Goal: Task Accomplishment & Management: Manage account settings

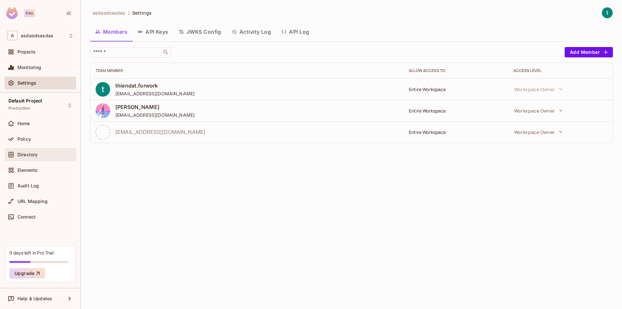
click at [31, 153] on span "Directory" at bounding box center [27, 154] width 20 height 5
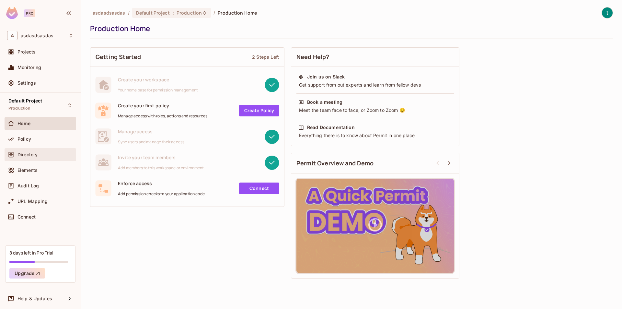
click at [35, 152] on span "Directory" at bounding box center [27, 154] width 20 height 5
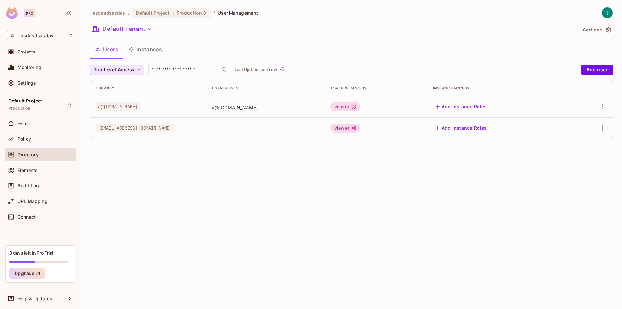
click at [132, 69] on span "Top Level Access" at bounding box center [114, 70] width 41 height 8
click at [132, 69] on div at bounding box center [311, 154] width 622 height 309
click at [604, 108] on icon "button" at bounding box center [602, 107] width 8 height 8
click at [594, 76] on div at bounding box center [311, 154] width 622 height 309
click at [596, 71] on button "Add user" at bounding box center [597, 69] width 32 height 10
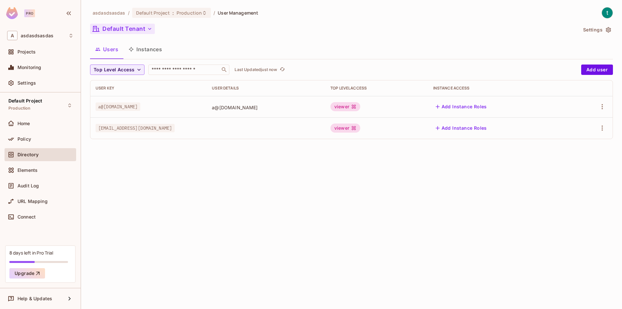
click at [142, 30] on button "Default Tenant" at bounding box center [122, 29] width 65 height 10
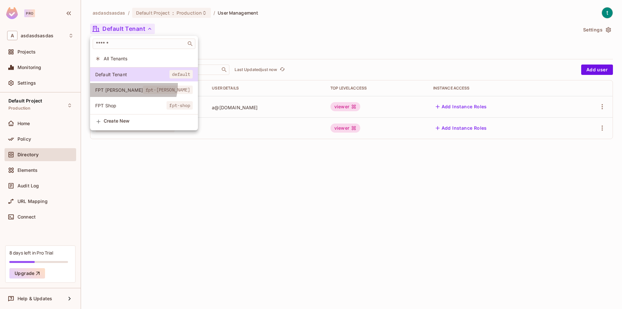
click at [124, 84] on li "FPT [PERSON_NAME] fpt-[PERSON_NAME]" at bounding box center [144, 90] width 108 height 14
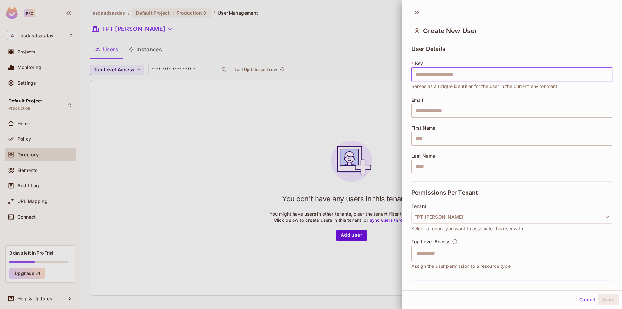
click at [337, 51] on div at bounding box center [311, 154] width 622 height 309
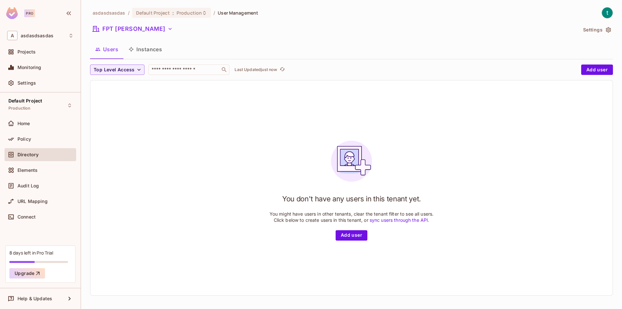
click at [102, 46] on button "Users" at bounding box center [106, 49] width 33 height 16
click at [120, 28] on button "FPT [PERSON_NAME]" at bounding box center [132, 29] width 85 height 10
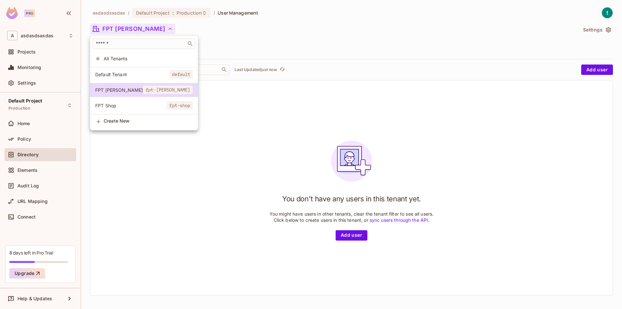
click at [128, 101] on li "FPT Shop fpt-shop" at bounding box center [144, 105] width 108 height 14
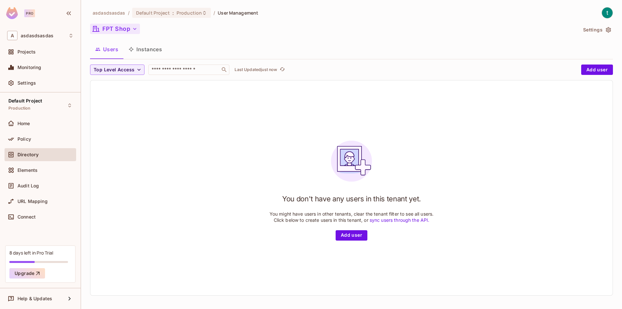
click at [122, 30] on button "FPT Shop" at bounding box center [115, 29] width 50 height 10
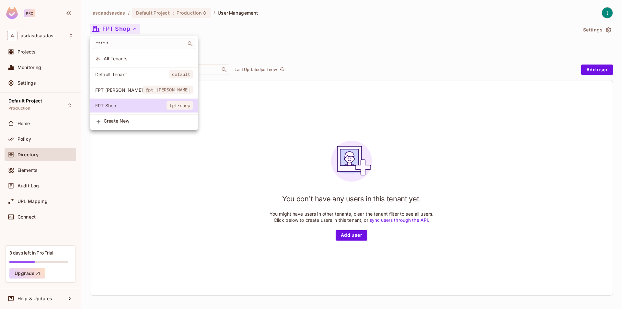
click at [118, 58] on span "All Tenants" at bounding box center [148, 58] width 89 height 6
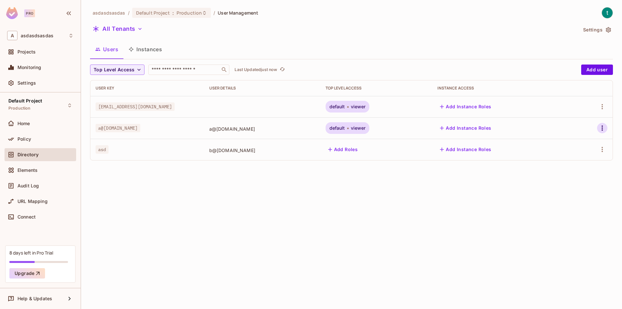
click at [602, 126] on icon "button" at bounding box center [601, 127] width 1 height 5
click at [582, 168] on div "Edit Attributes" at bounding box center [576, 171] width 32 height 6
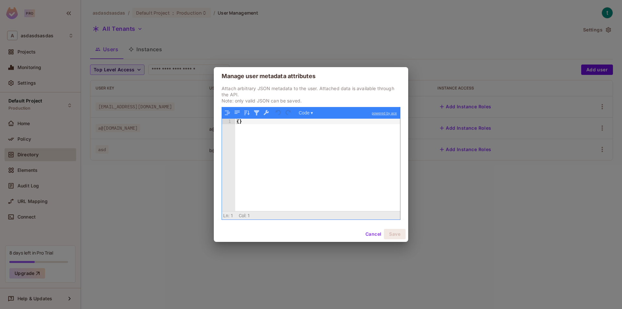
click at [458, 188] on div "Manage user metadata attributes Attach arbitrary JSON metadata to the user. Att…" at bounding box center [311, 154] width 622 height 309
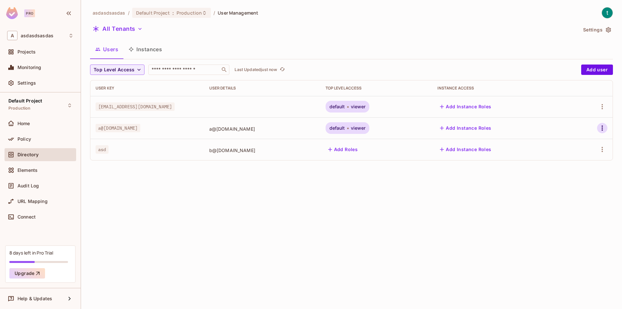
click at [597, 130] on button "button" at bounding box center [602, 128] width 10 height 10
click at [586, 143] on li "Edit" at bounding box center [572, 143] width 60 height 14
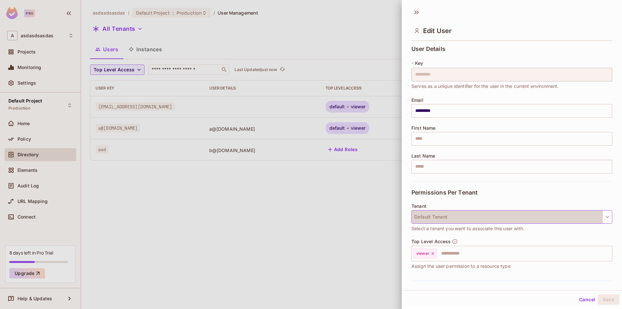
click at [472, 213] on button "Default Tenant" at bounding box center [511, 217] width 201 height 14
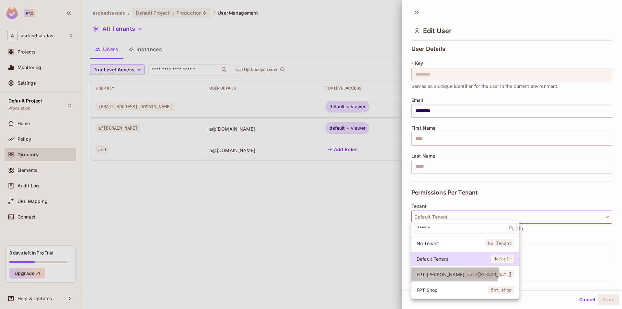
click at [448, 270] on li "FPT [PERSON_NAME] fpt-[PERSON_NAME]" at bounding box center [465, 274] width 108 height 14
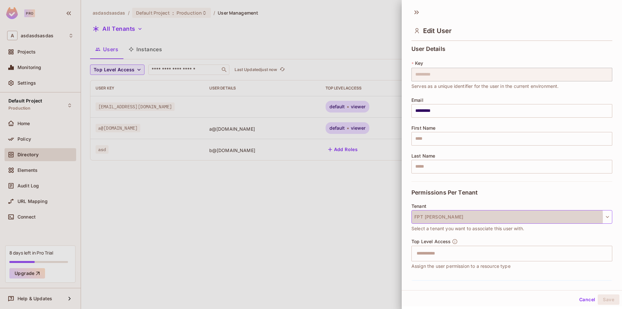
click at [497, 217] on button "FPT [PERSON_NAME]" at bounding box center [511, 217] width 201 height 14
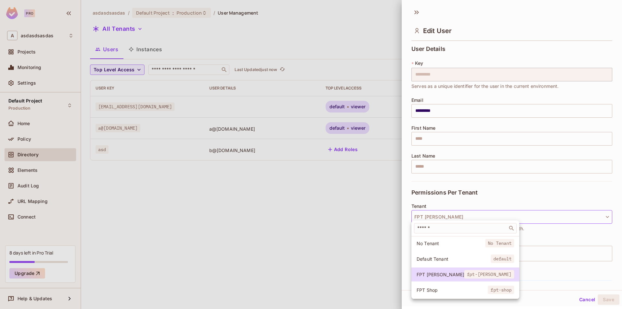
click at [454, 255] on span "Default Tenant" at bounding box center [453, 258] width 74 height 6
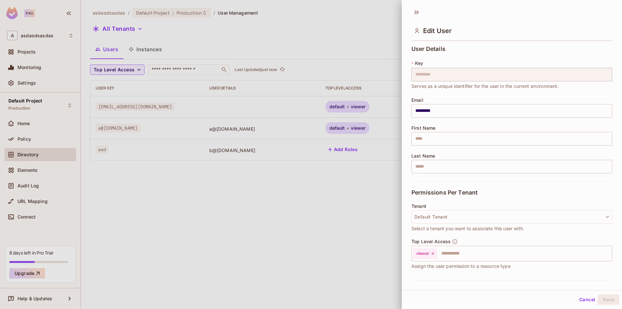
click at [358, 203] on div at bounding box center [311, 154] width 622 height 309
